Goal: Complete application form

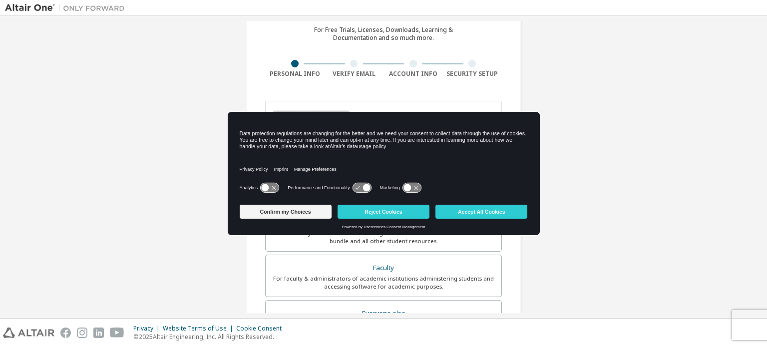
scroll to position [46, 0]
click at [313, 211] on button "Confirm my Choices" at bounding box center [286, 212] width 92 height 14
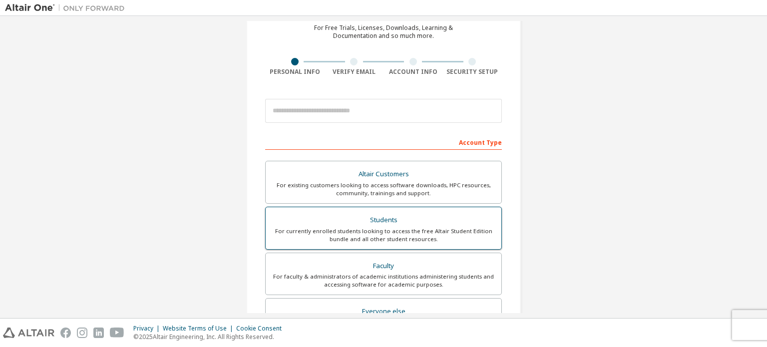
click at [368, 223] on div "Students" at bounding box center [384, 220] width 224 height 14
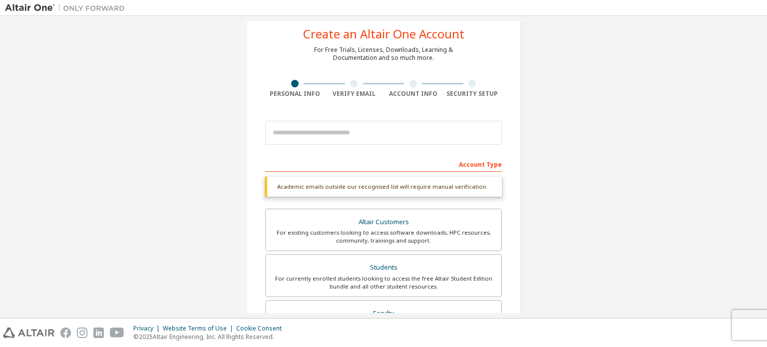
scroll to position [18, 0]
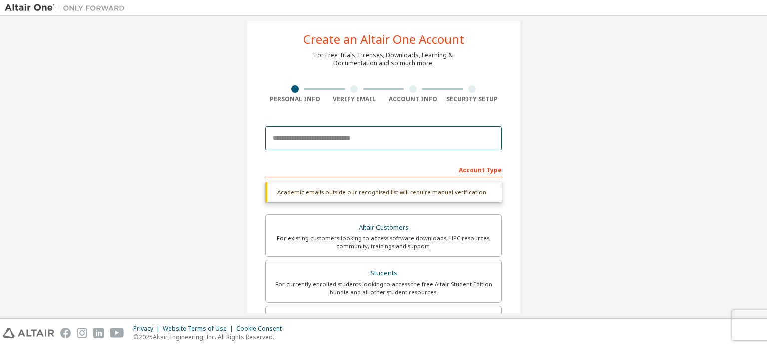
click at [352, 131] on input "email" at bounding box center [383, 138] width 237 height 24
type input "*"
type input "**********"
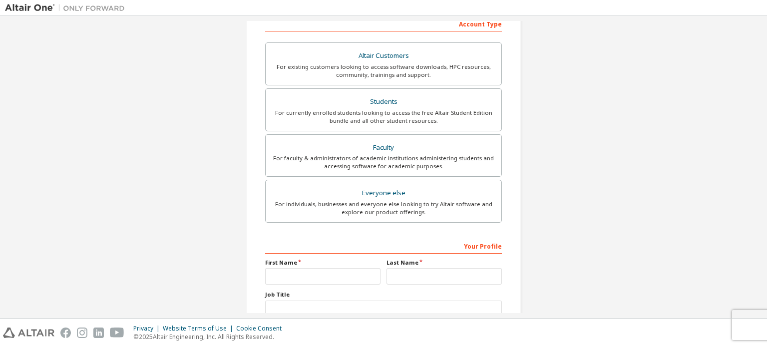
scroll to position [234, 0]
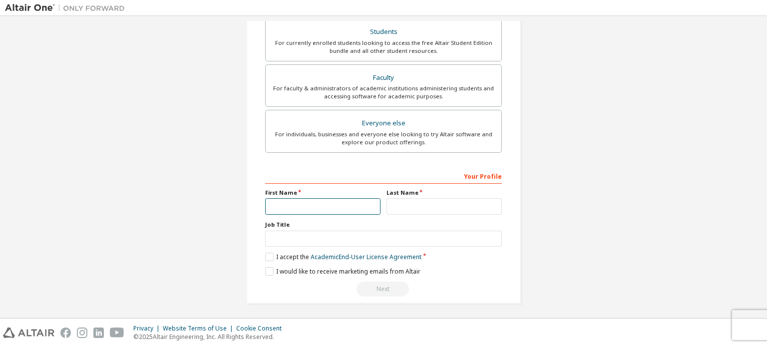
click at [321, 206] on input "text" at bounding box center [322, 206] width 115 height 16
type input "*******"
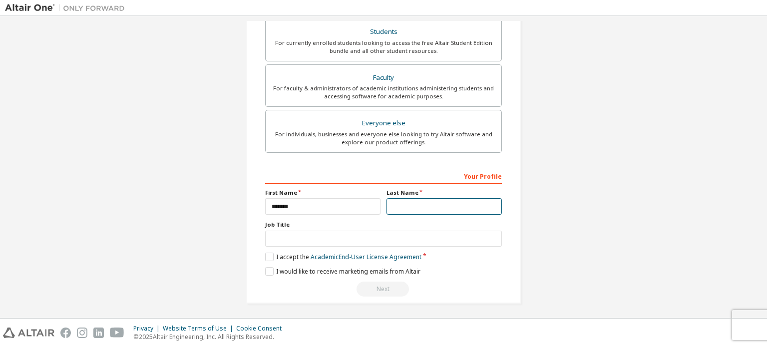
click at [398, 207] on input "text" at bounding box center [444, 206] width 115 height 16
type input "******"
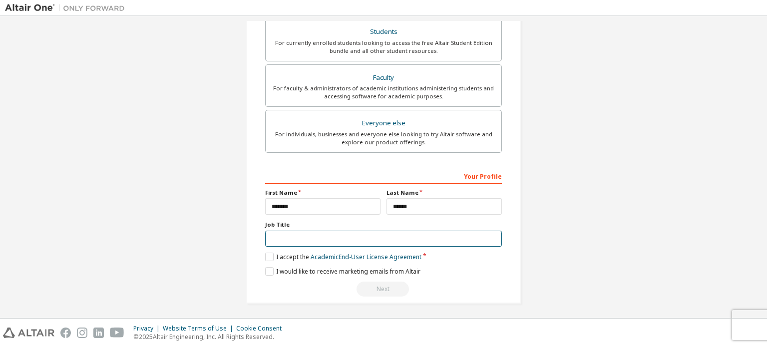
click at [400, 231] on input "text" at bounding box center [383, 239] width 237 height 16
type input "*******"
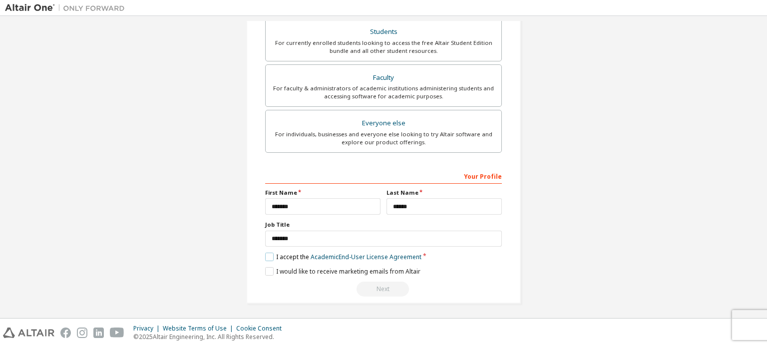
click at [266, 256] on label "I accept the Academic End-User License Agreement" at bounding box center [343, 257] width 156 height 8
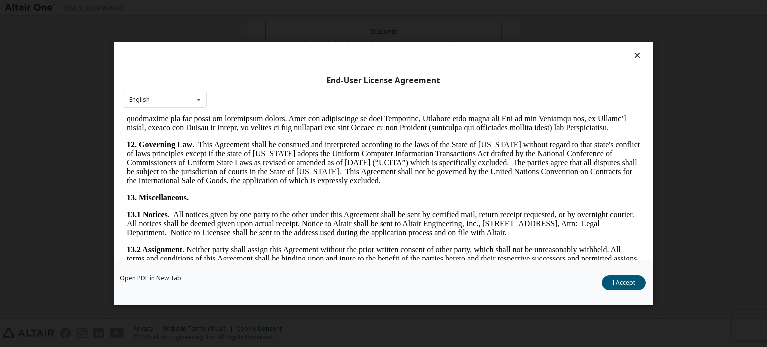
scroll to position [1676, 0]
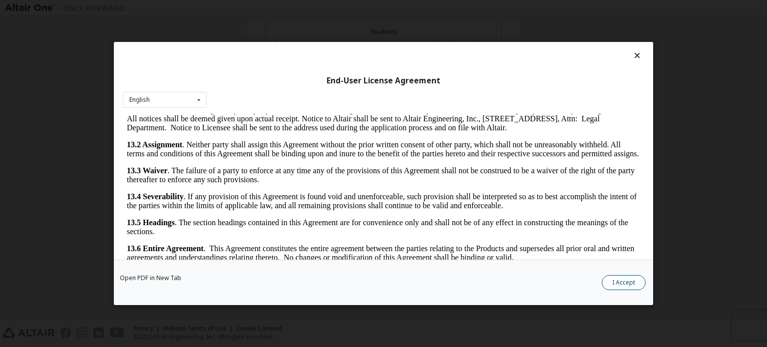
click at [618, 284] on button "I Accept" at bounding box center [624, 282] width 44 height 15
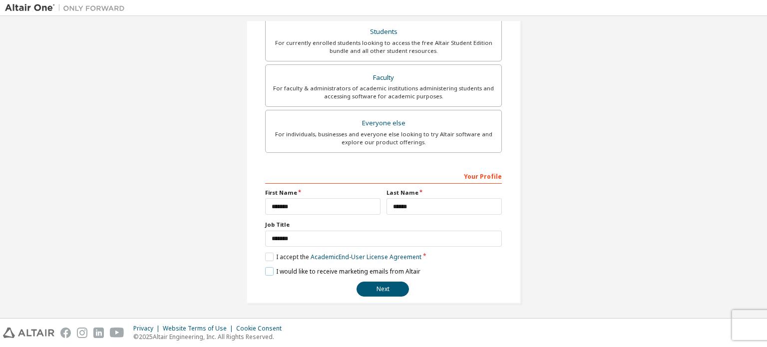
click at [268, 268] on label "I would like to receive marketing emails from Altair" at bounding box center [342, 271] width 155 height 8
click at [366, 285] on button "Next" at bounding box center [383, 289] width 52 height 15
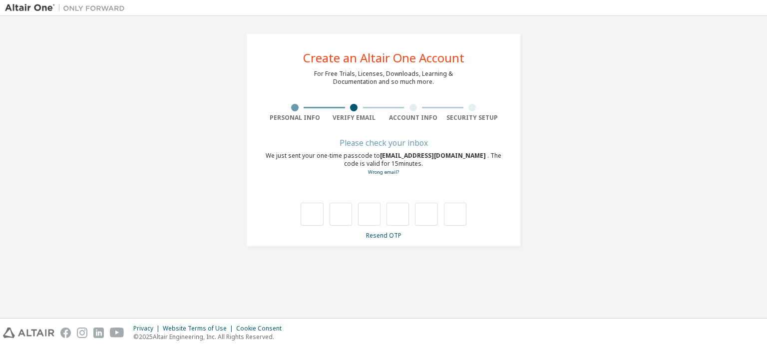
scroll to position [0, 0]
type input "*"
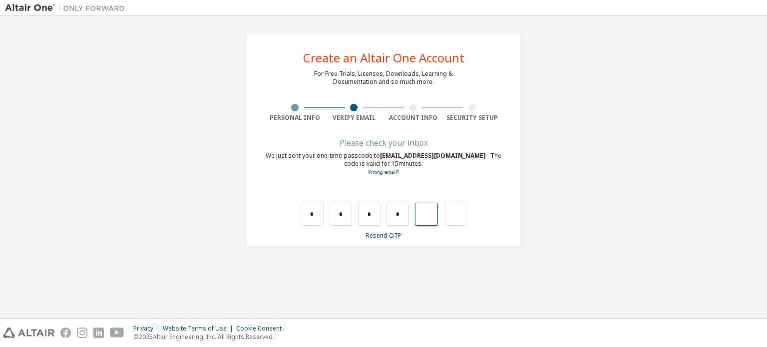
type input "*"
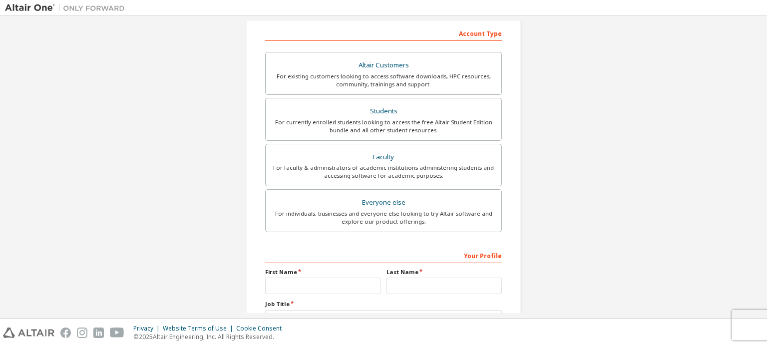
scroll to position [156, 0]
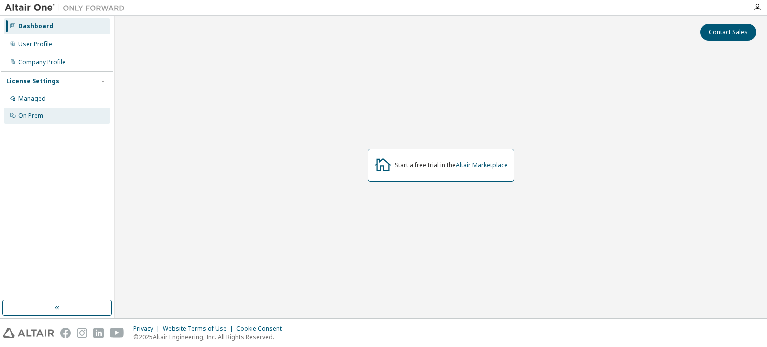
click at [52, 116] on div "On Prem" at bounding box center [57, 116] width 106 height 16
